Goal: Find specific page/section

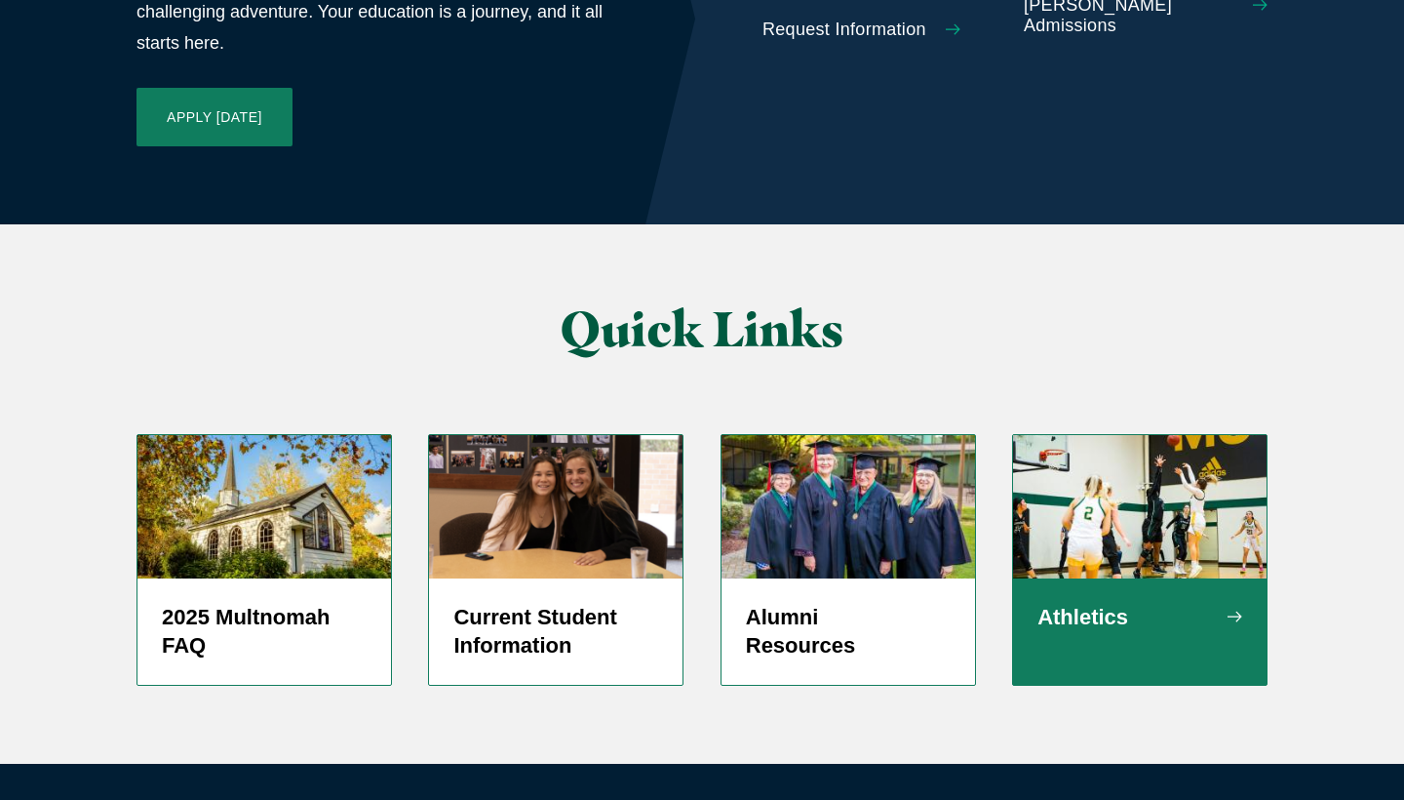
scroll to position [4640, 0]
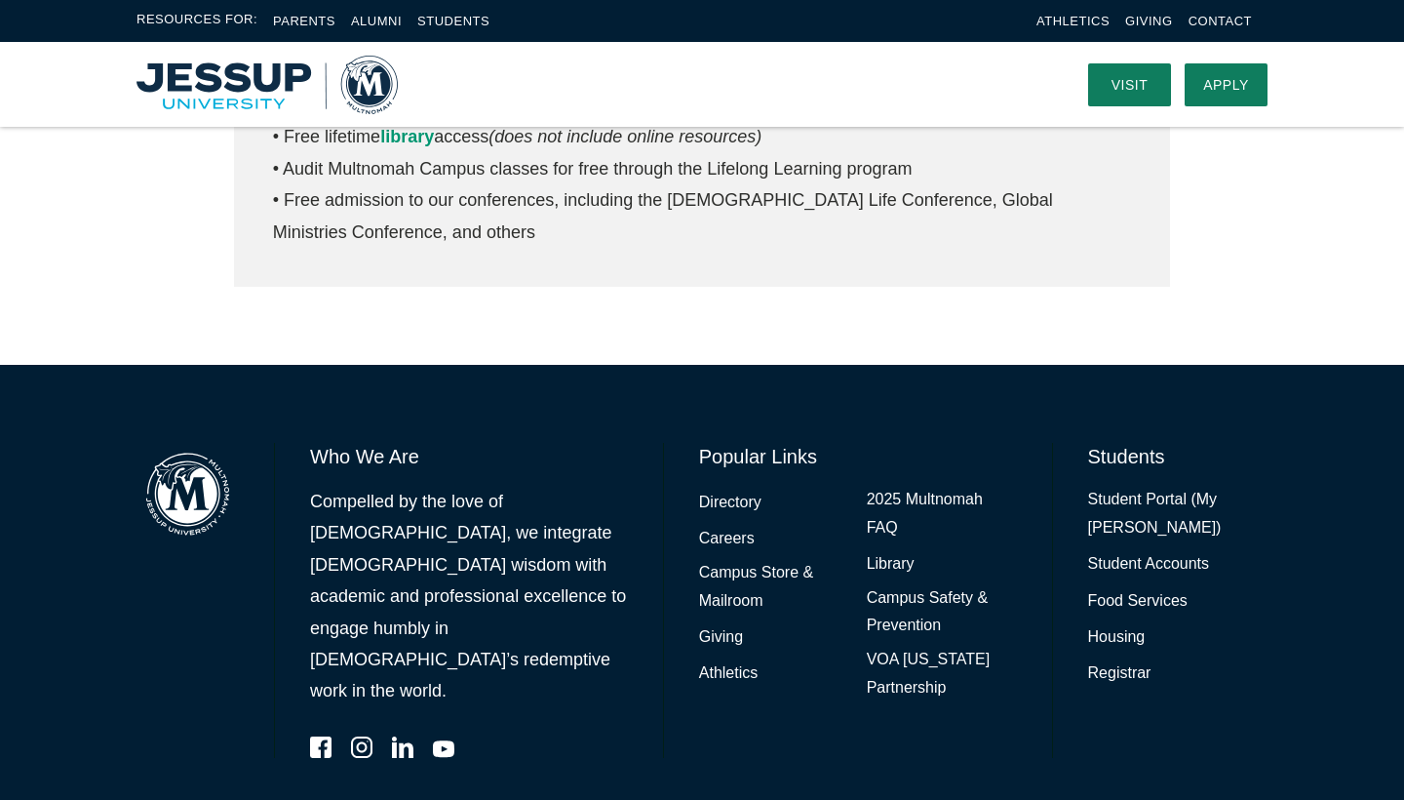
scroll to position [1027, 0]
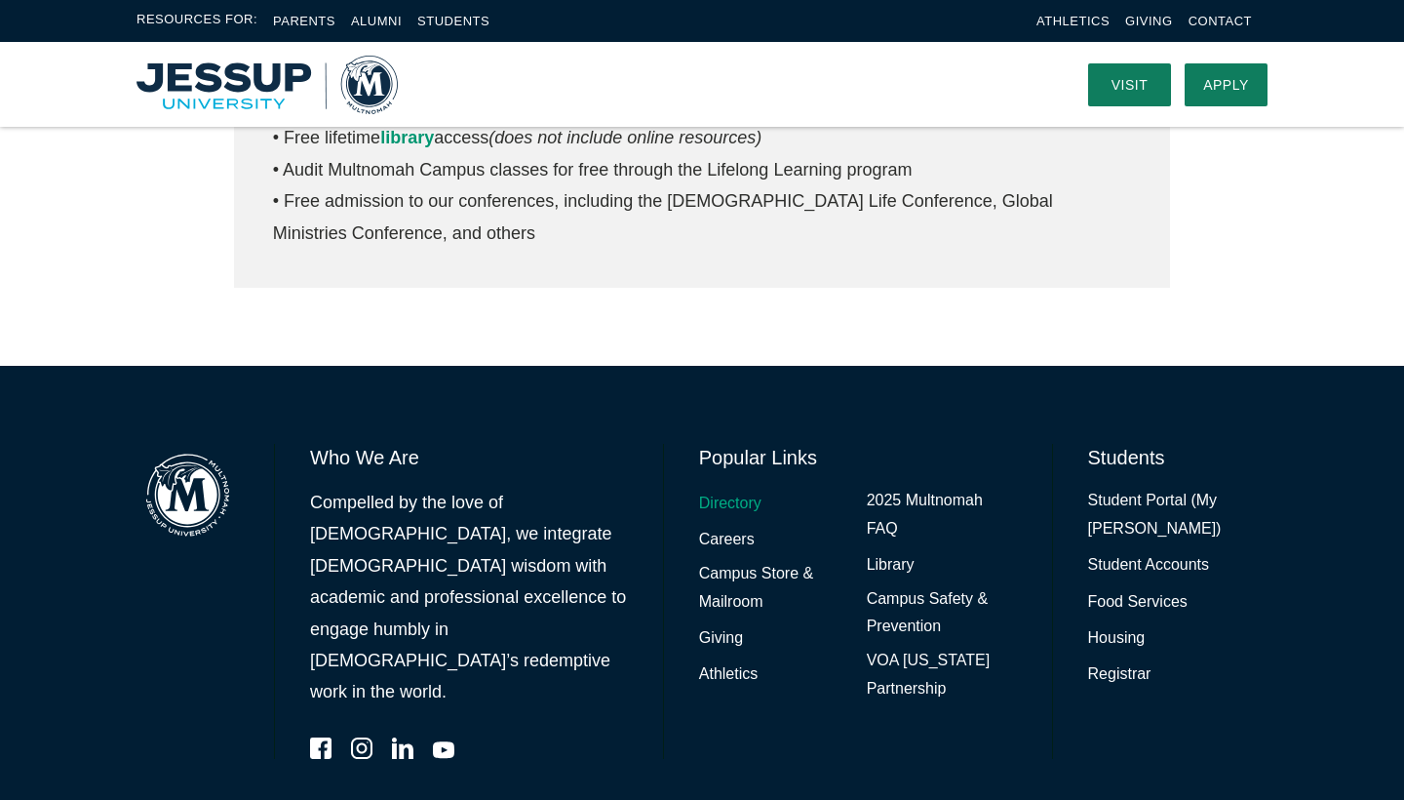
click at [721, 490] on link "Directory" at bounding box center [730, 504] width 62 height 28
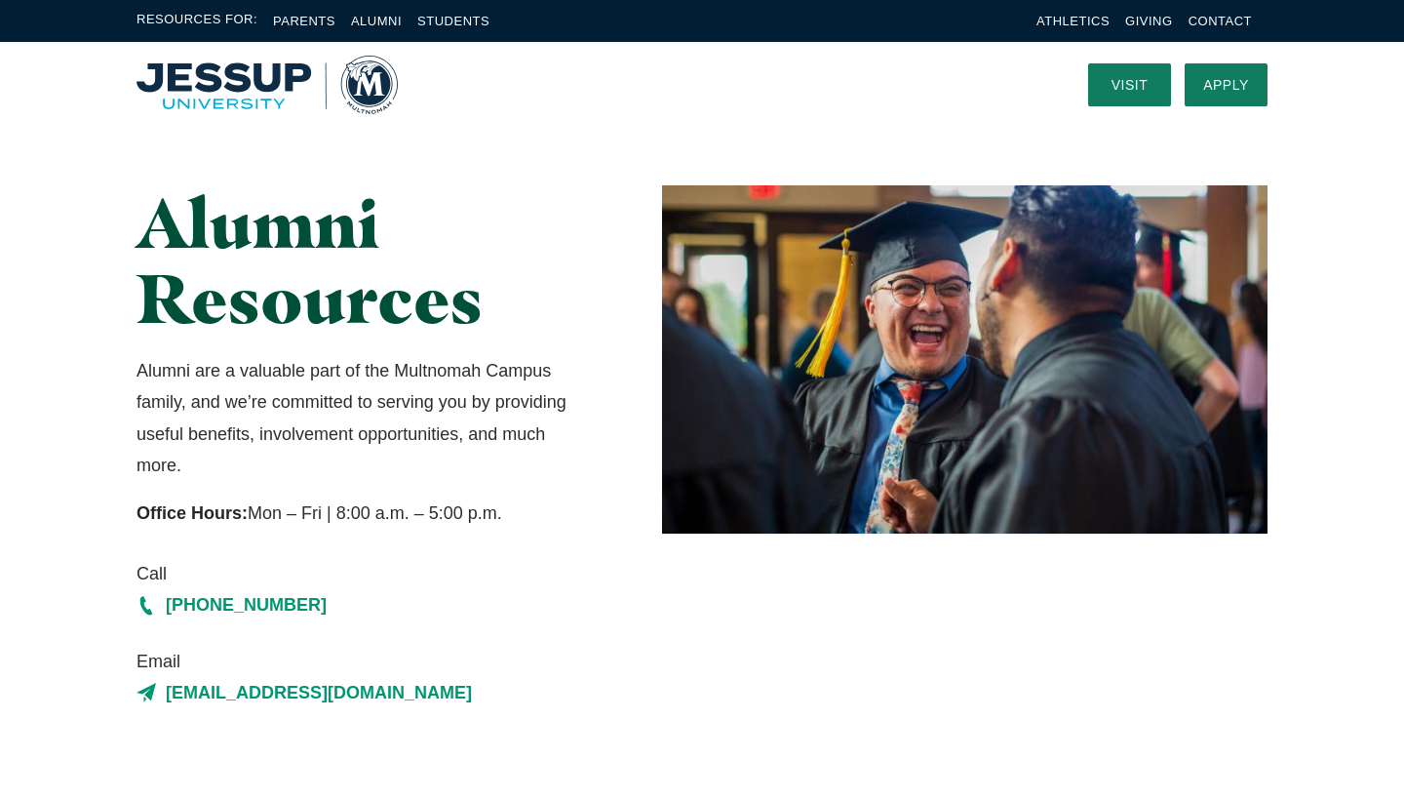
scroll to position [0, 0]
click at [191, 12] on span "Resources For:" at bounding box center [197, 21] width 121 height 22
click at [374, 21] on link "Alumni" at bounding box center [376, 21] width 51 height 15
click at [344, 92] on img "Home" at bounding box center [267, 85] width 261 height 59
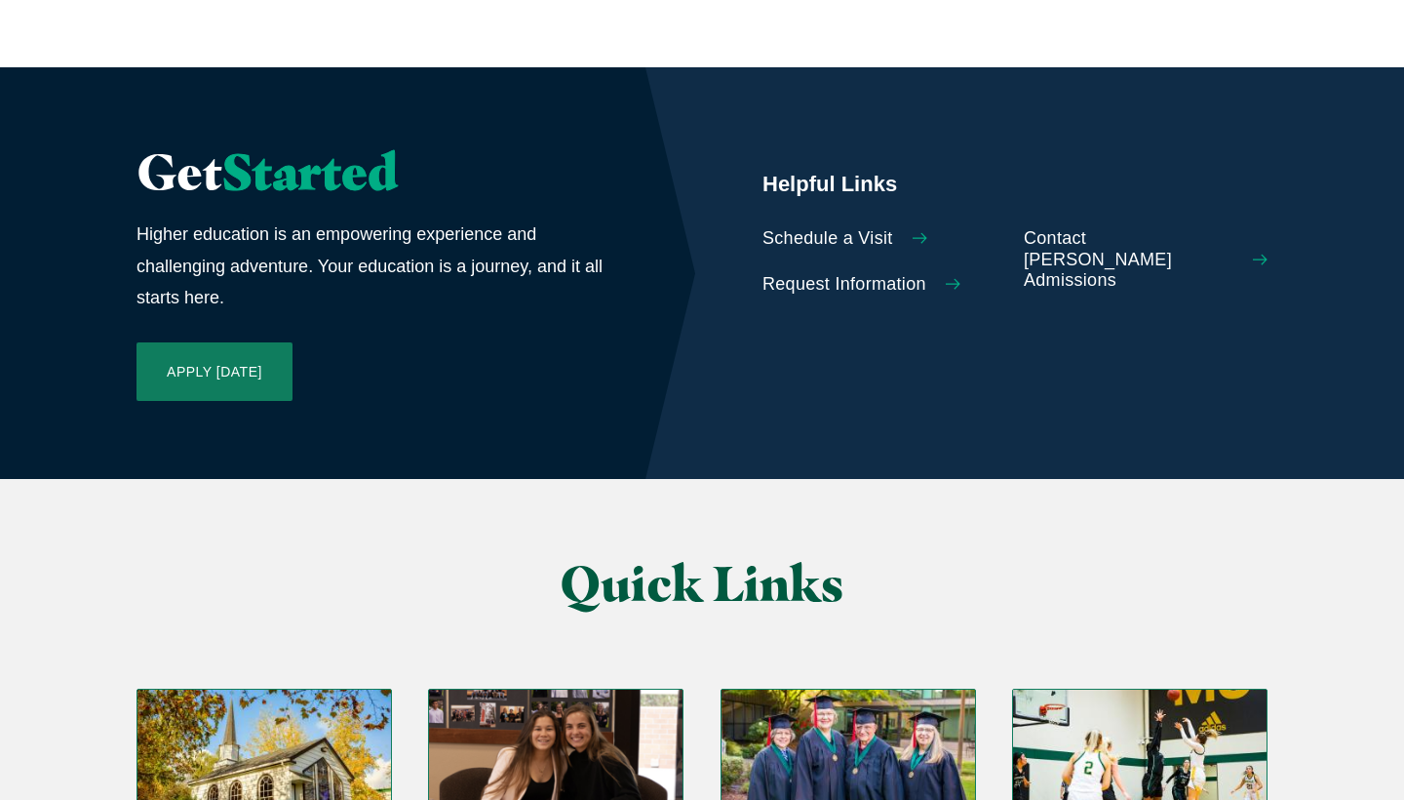
scroll to position [4495, 0]
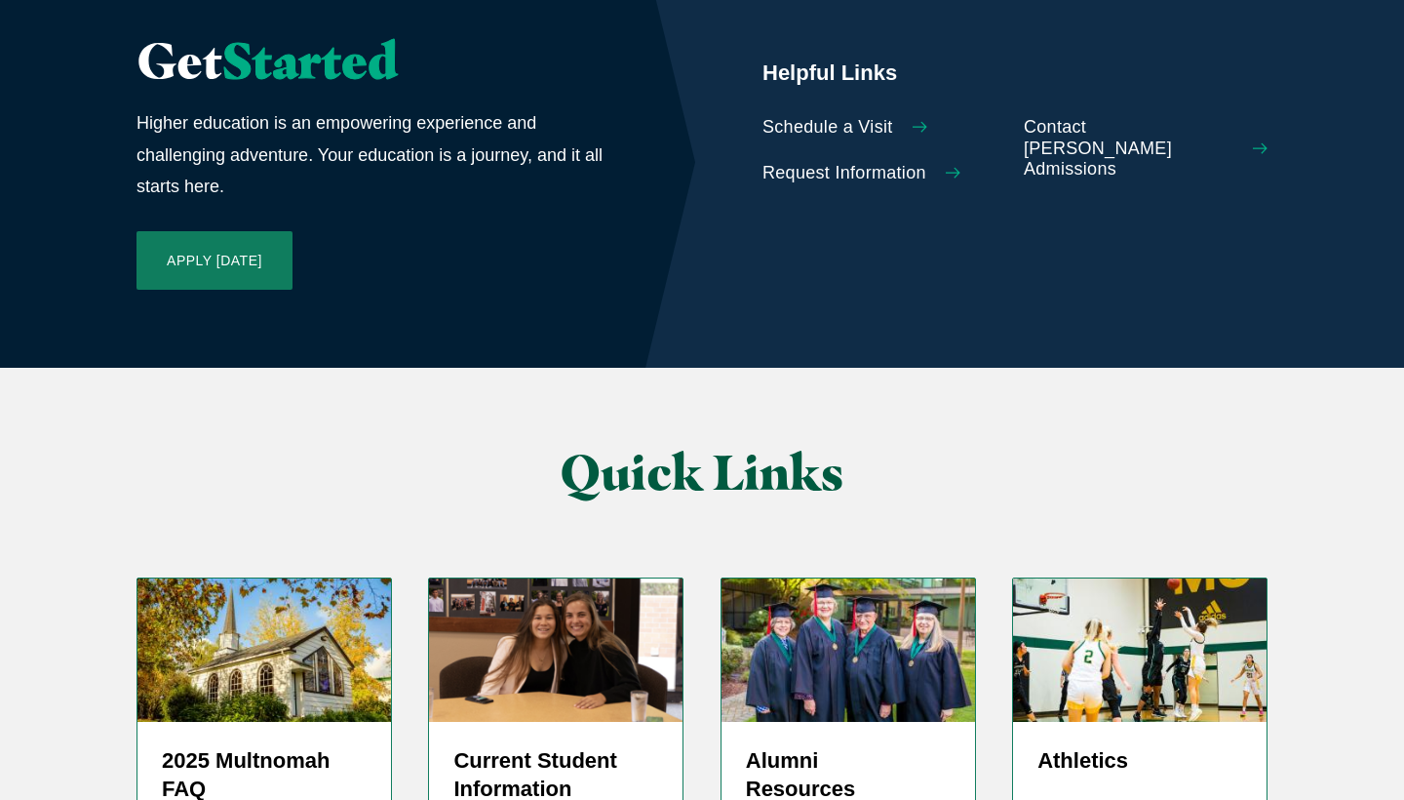
click at [828, 368] on div "Quick Links" at bounding box center [702, 473] width 1404 height 210
